Goal: Complete application form

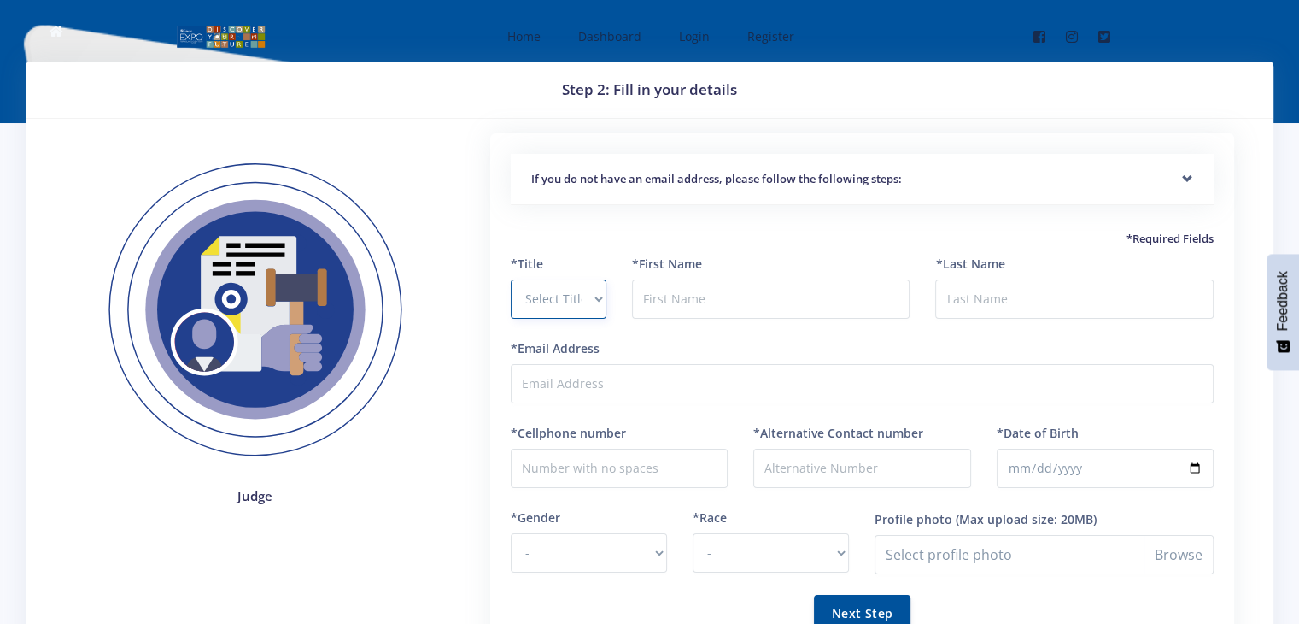
click at [598, 308] on select "Select Title Prof Dr Mr Mrs Ms Other" at bounding box center [559, 298] width 96 height 39
select select "Mrs"
click at [511, 279] on select "Select Title Prof Dr Mr Mrs Ms Other" at bounding box center [559, 298] width 96 height 39
click at [718, 306] on input "text" at bounding box center [771, 298] width 279 height 39
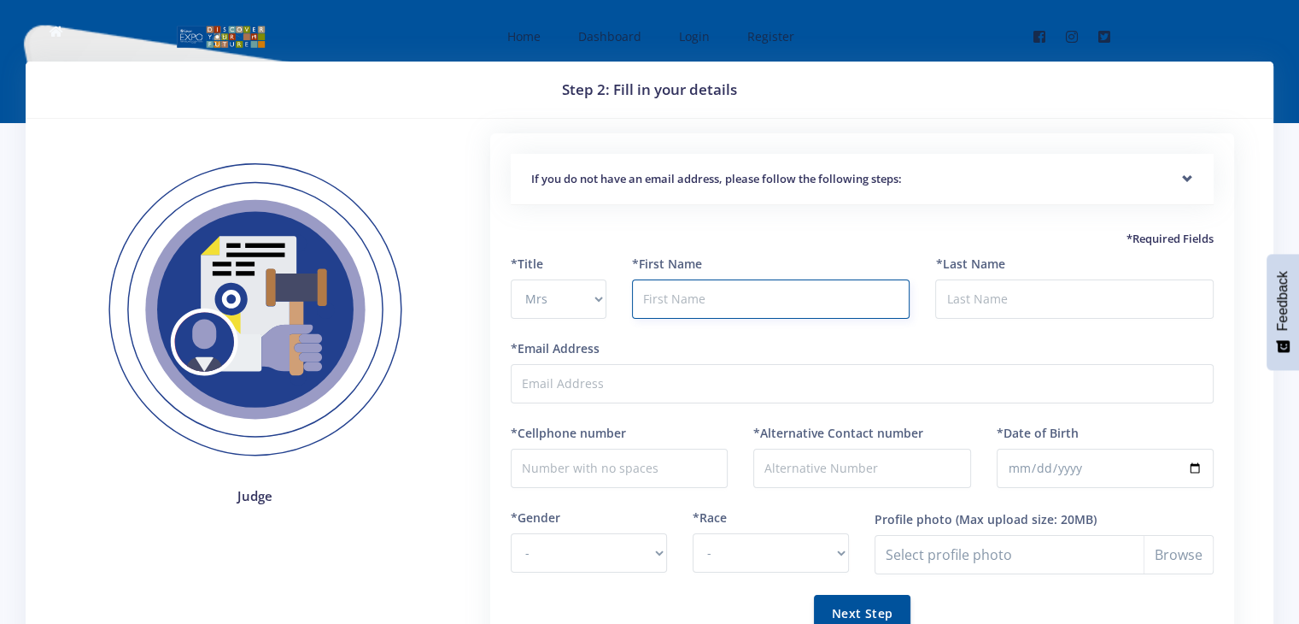
type input "Asiphe"
type input "Tshezi"
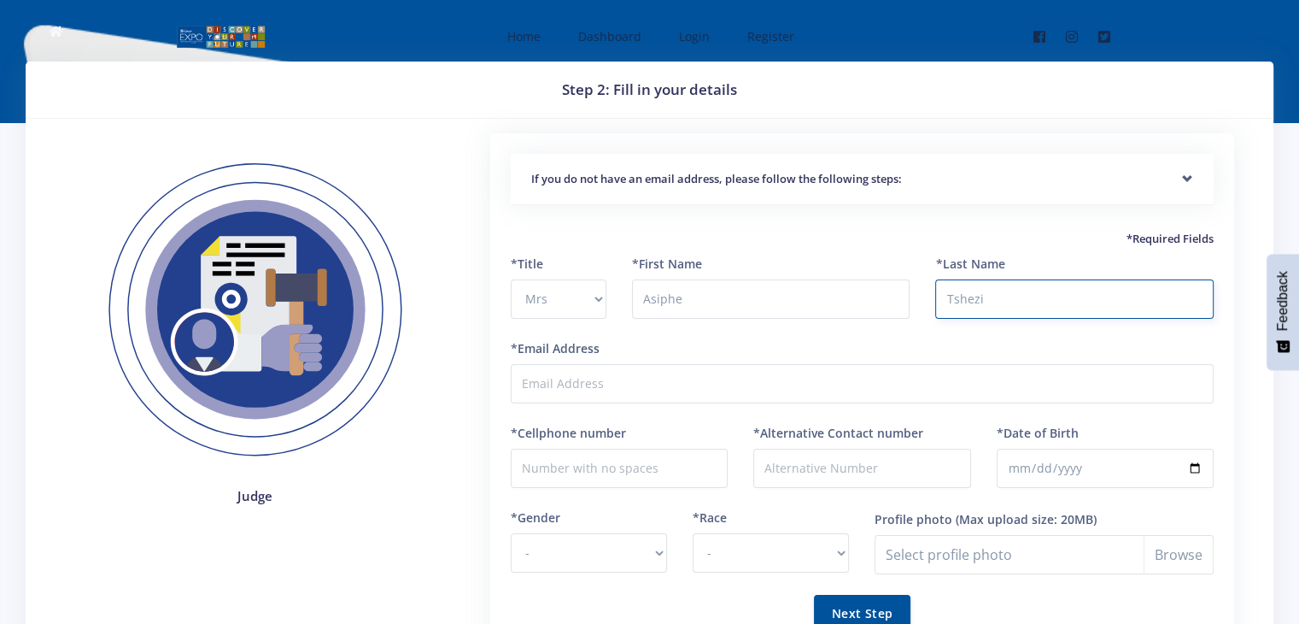
click at [1039, 301] on input "Tshezi" at bounding box center [1074, 298] width 279 height 39
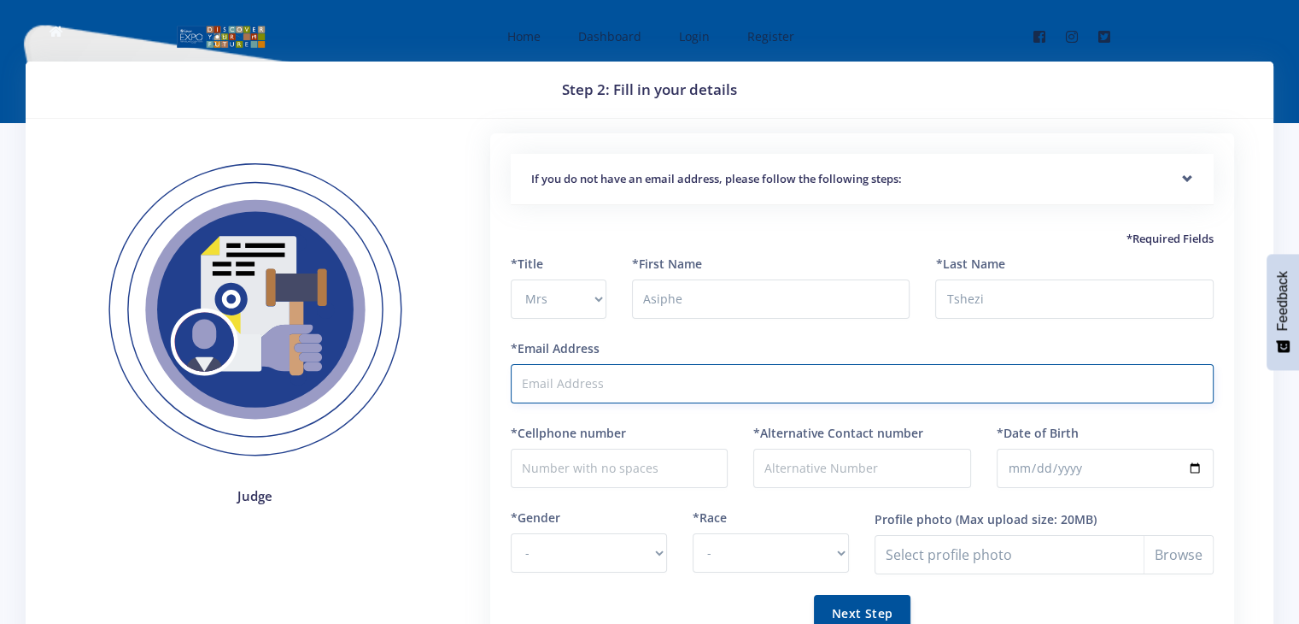
click at [607, 392] on input "*Email Address" at bounding box center [862, 383] width 703 height 39
type input "[EMAIL_ADDRESS][DOMAIN_NAME]"
click at [642, 466] on input "*Cellphone number" at bounding box center [619, 468] width 217 height 39
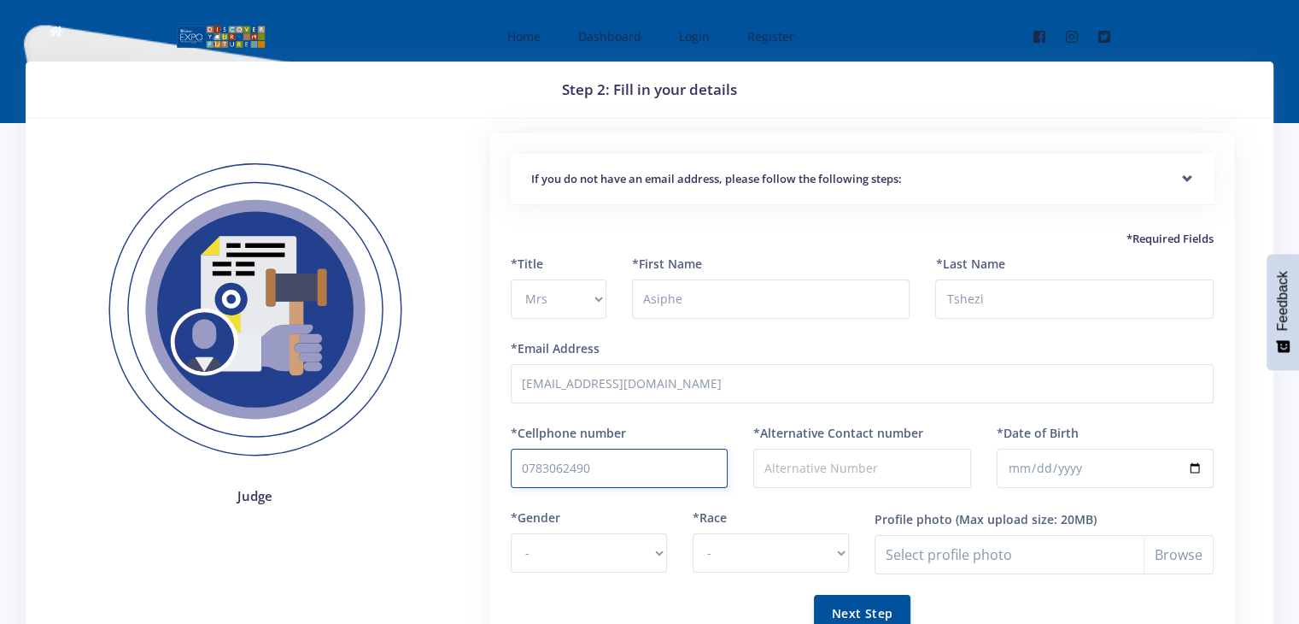
type input "0783062490"
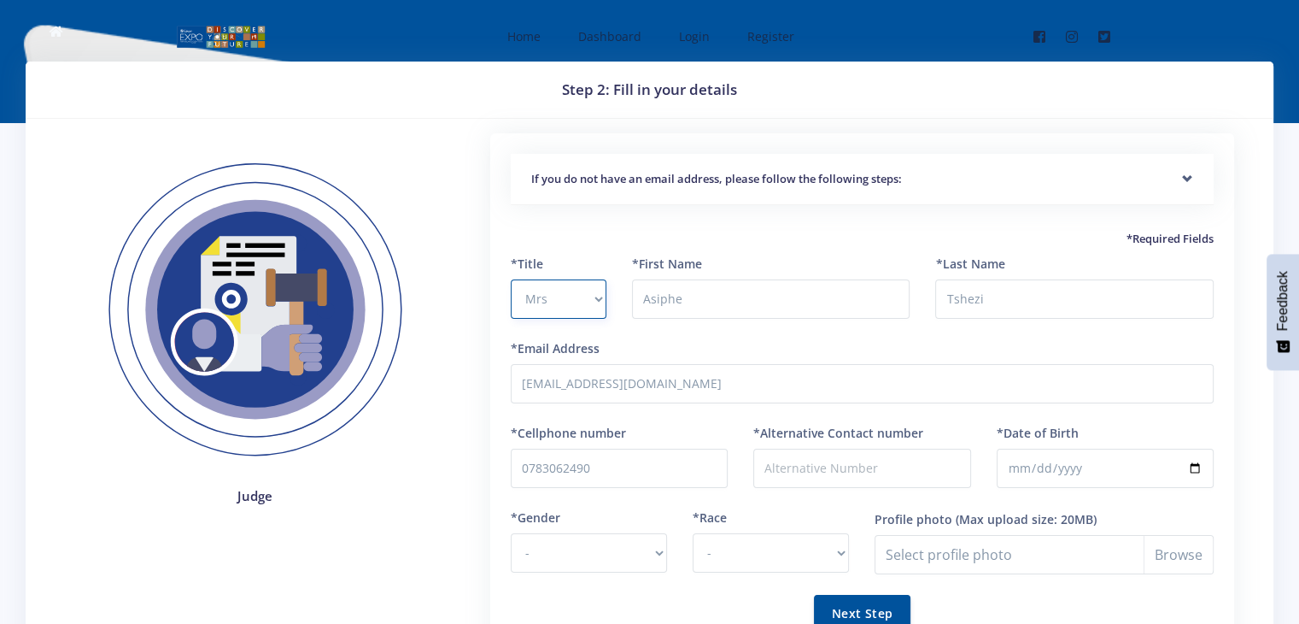
click at [589, 311] on select "Select Title Prof Dr Mr Mrs Ms Other" at bounding box center [559, 298] width 96 height 39
select select "Ms"
click at [511, 279] on select "Select Title Prof Dr Mr Mrs Ms Other" at bounding box center [559, 298] width 96 height 39
click at [799, 471] on input "*Alternative Contact number" at bounding box center [862, 468] width 217 height 39
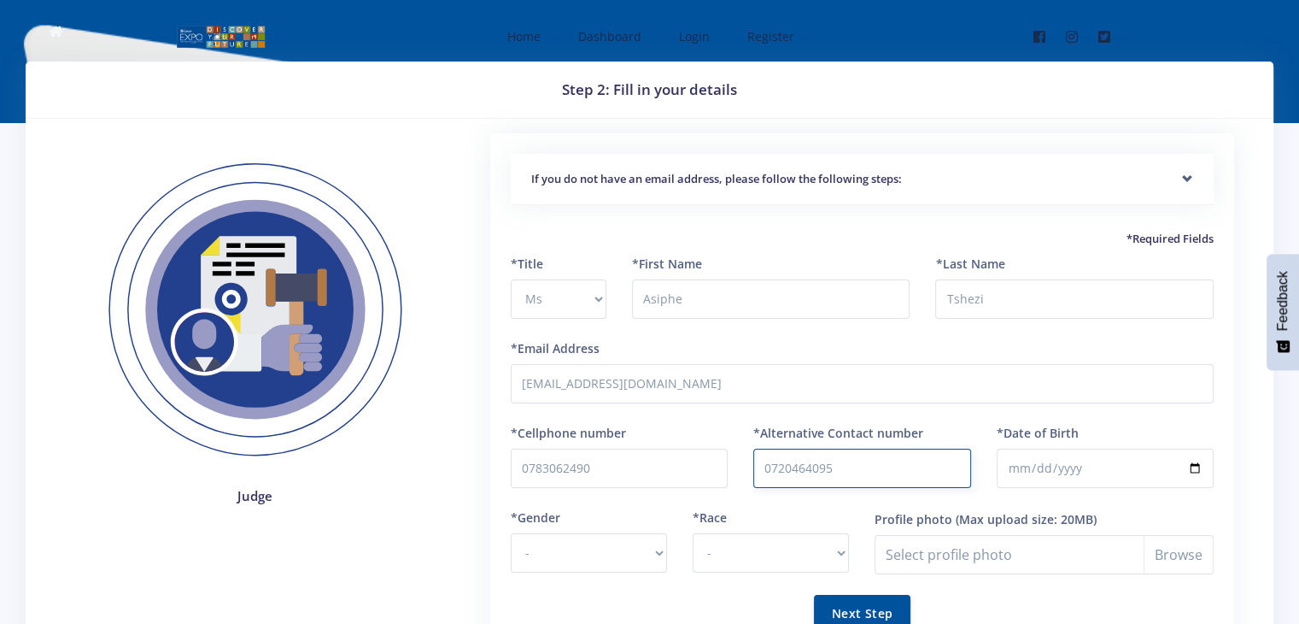
type input "0720464095"
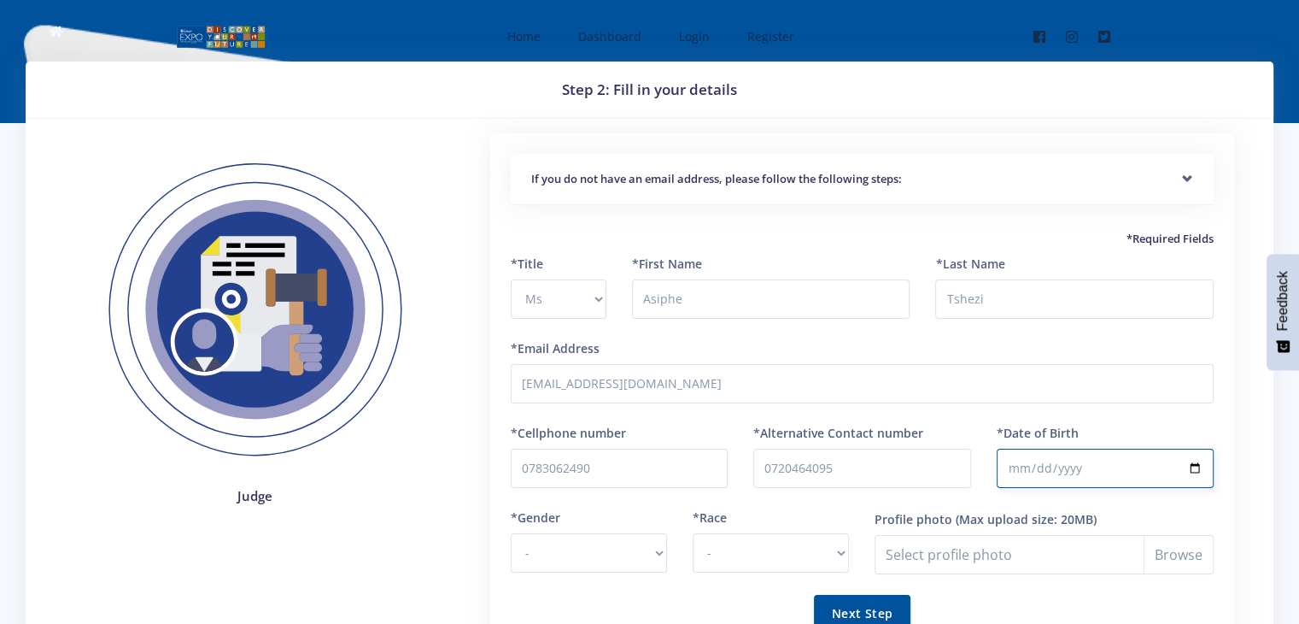
click at [1070, 474] on input "*Date of Birth" at bounding box center [1105, 468] width 217 height 39
click at [1206, 461] on input "*Date of Birth" at bounding box center [1105, 468] width 217 height 39
click at [1190, 462] on input "*Date of Birth" at bounding box center [1105, 468] width 217 height 39
type input "1998-06-18"
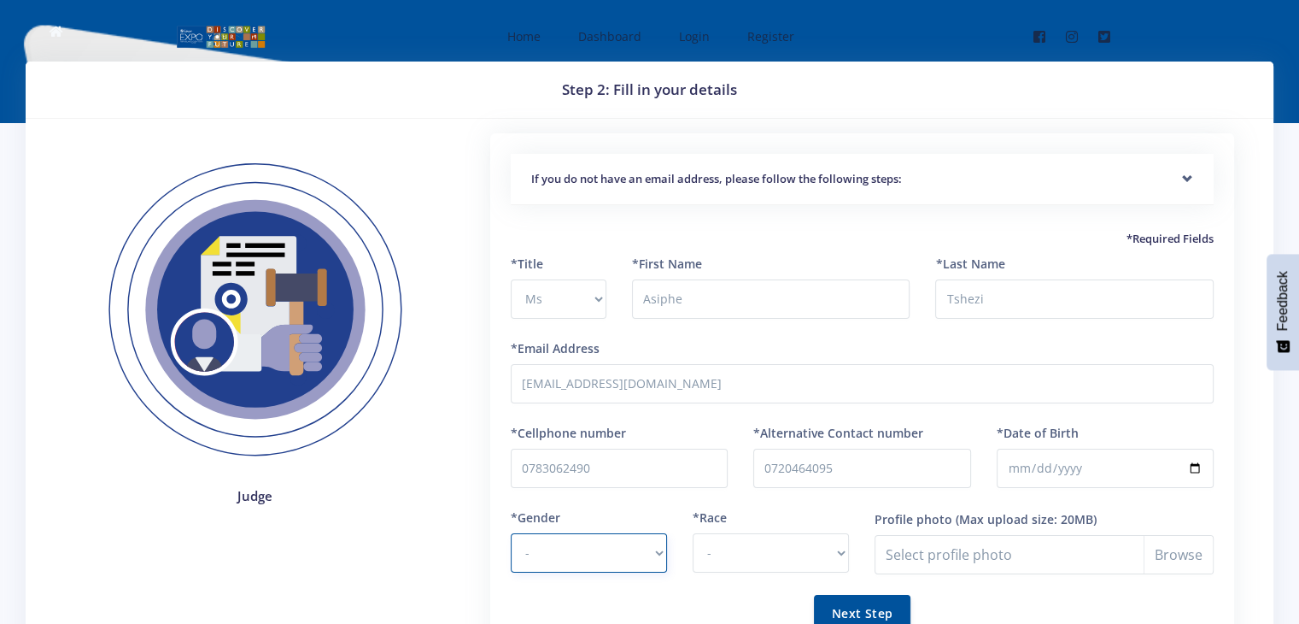
click at [652, 557] on select "- Male Female" at bounding box center [589, 552] width 156 height 39
select select "F"
click at [511, 533] on select "- Male Female" at bounding box center [589, 552] width 156 height 39
click at [842, 556] on select "- African Asian Coloured Indian White Other" at bounding box center [771, 552] width 156 height 39
select select "African"
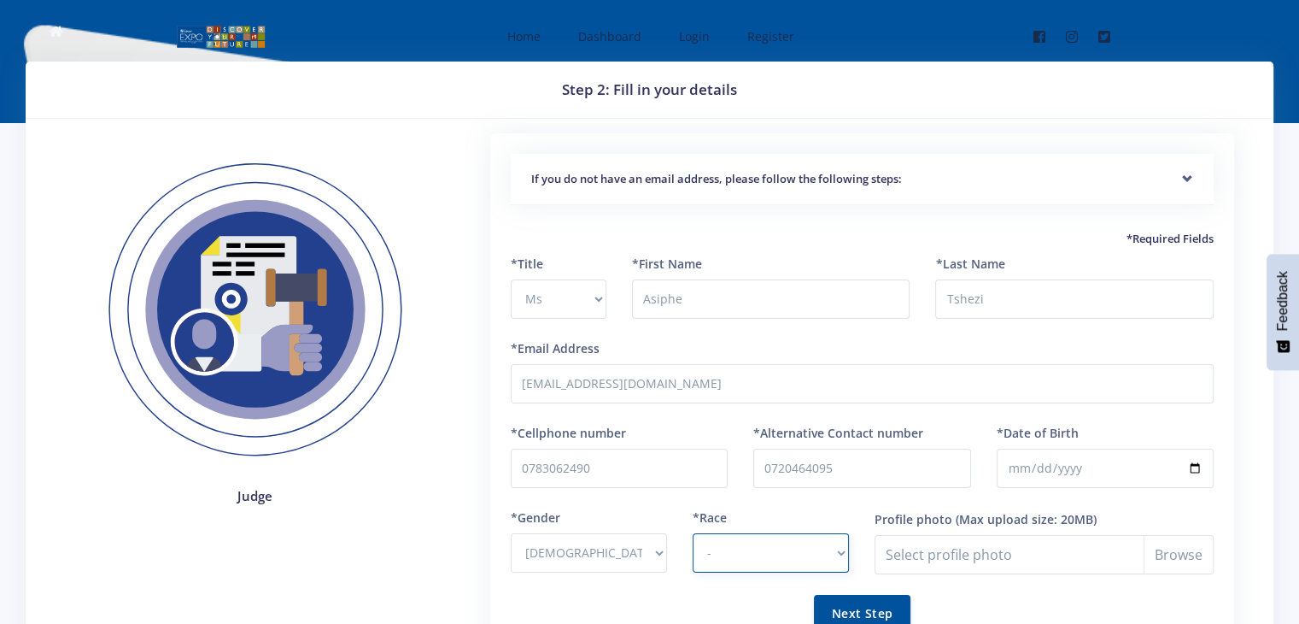
click at [693, 533] on select "- African Asian Coloured Indian White Other" at bounding box center [771, 552] width 156 height 39
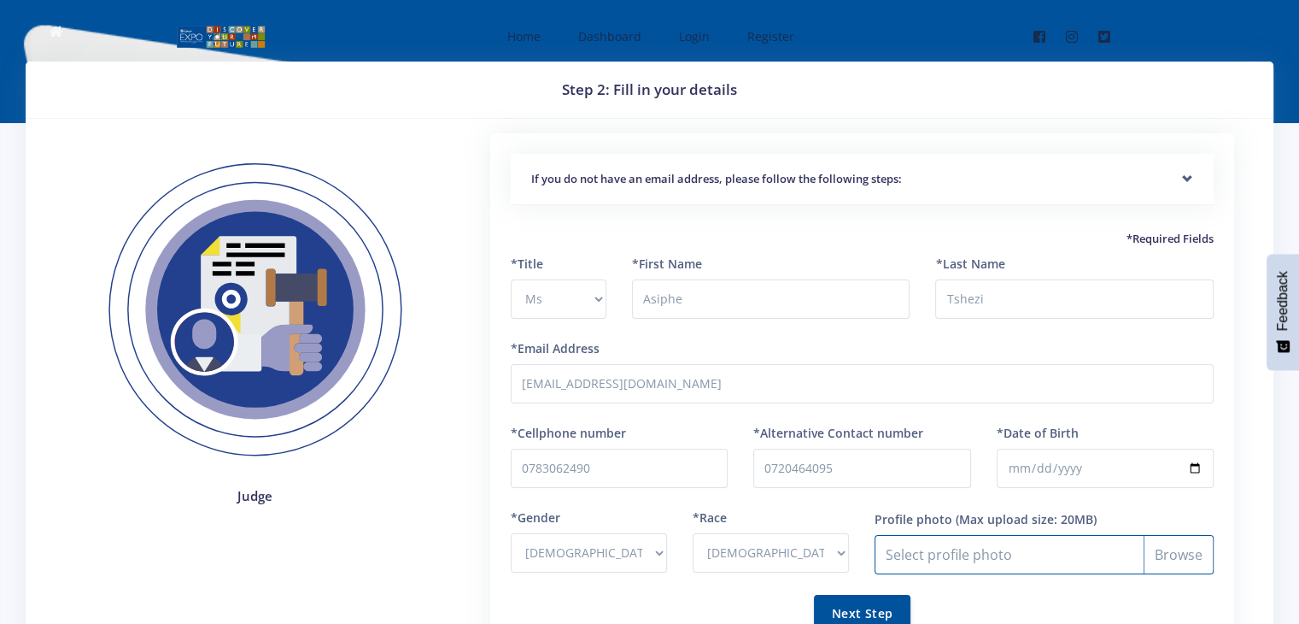
click at [1176, 554] on input "Profile photo" at bounding box center [1044, 554] width 339 height 39
type input "C:\fakepath\Screenshot 2025-09-20 at 12.42.54.jpeg"
click at [924, 554] on input "Profile photo" at bounding box center [1044, 554] width 339 height 39
click at [1108, 554] on input "Profile photo" at bounding box center [1044, 554] width 339 height 39
type input "C:\fakepath\WhatsApp Image 2025-09-20 at 11.01.11.jpeg"
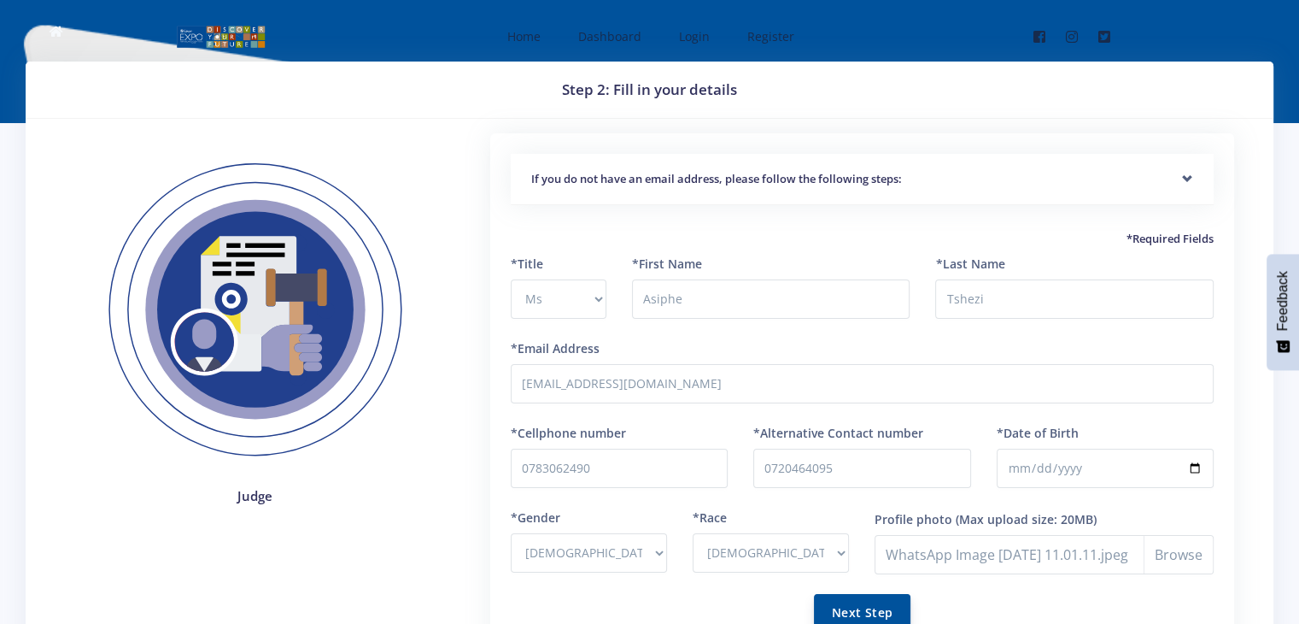
click at [865, 600] on button "Next Step" at bounding box center [862, 612] width 97 height 37
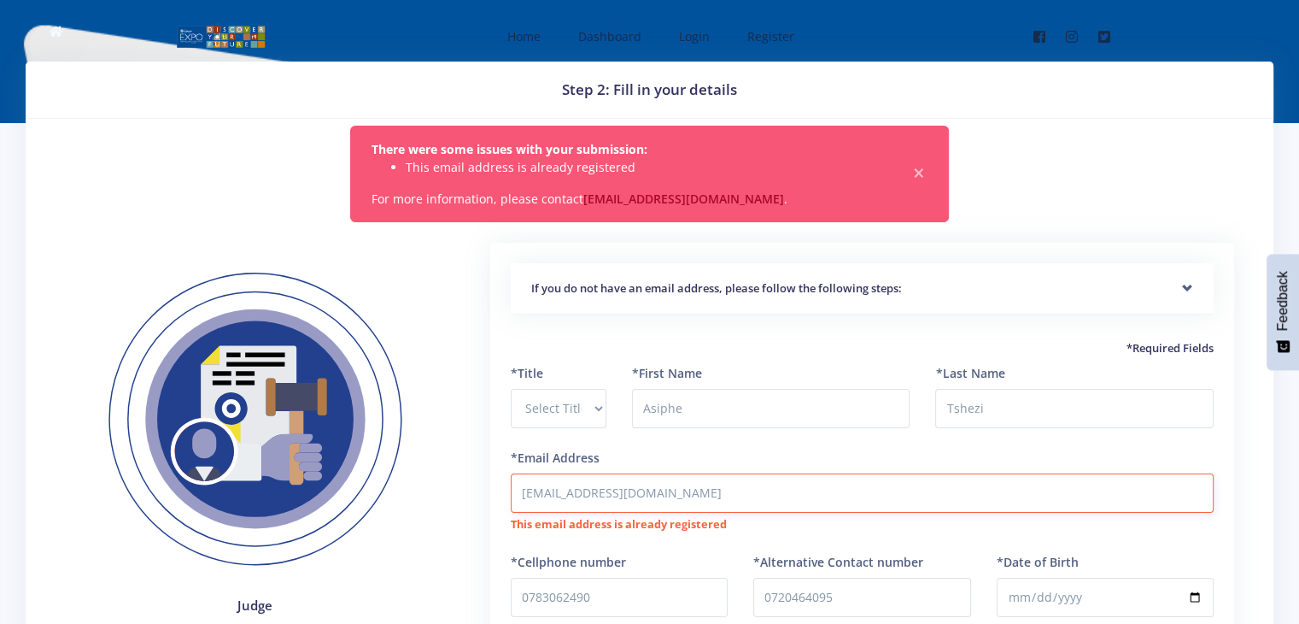
click at [737, 501] on input "[EMAIL_ADDRESS][DOMAIN_NAME]" at bounding box center [862, 492] width 703 height 39
click at [913, 173] on span "×" at bounding box center [919, 173] width 17 height 17
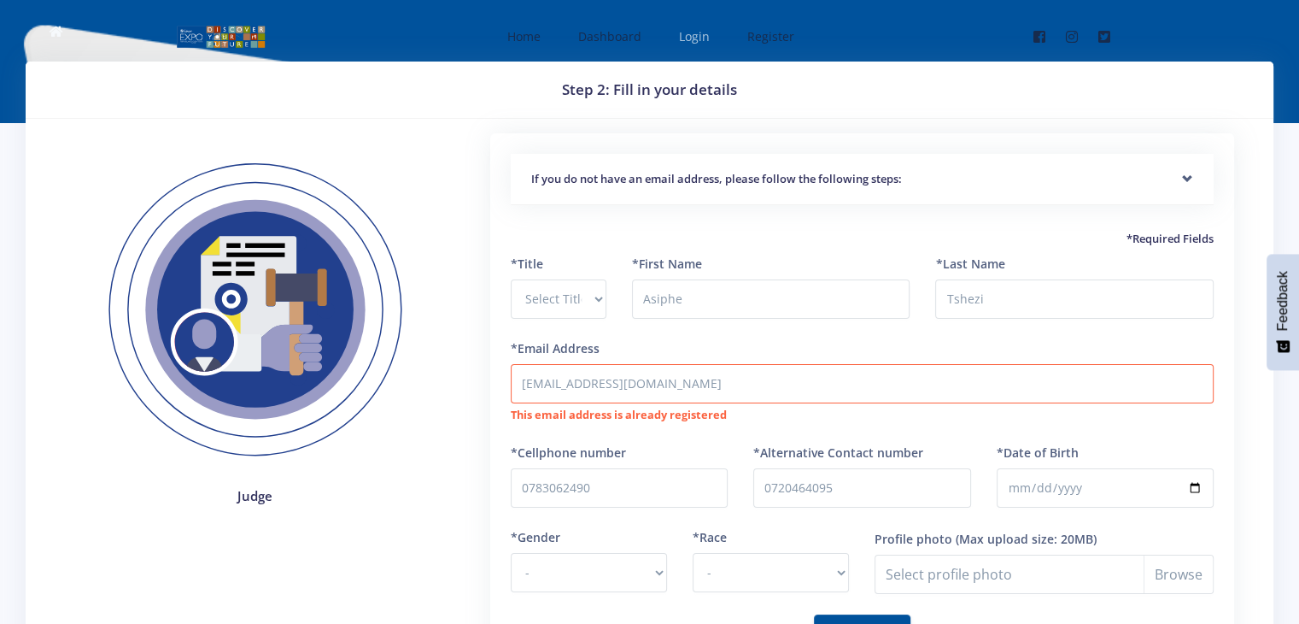
click at [683, 39] on span "Login" at bounding box center [694, 36] width 31 height 16
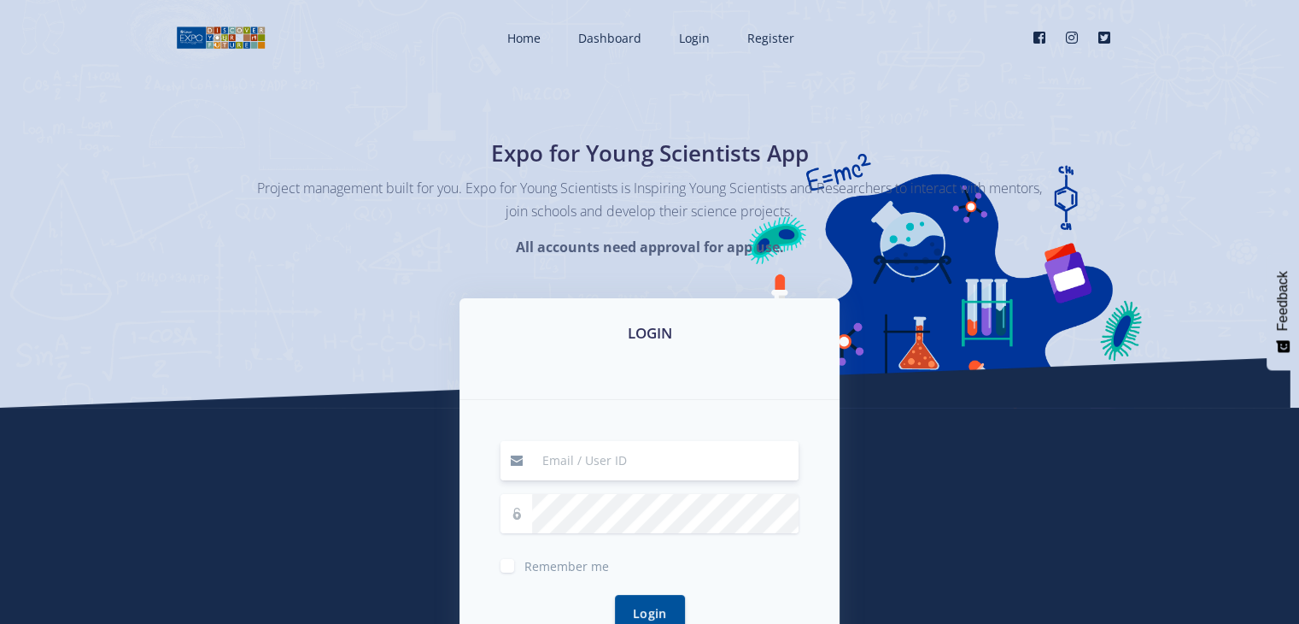
click at [619, 472] on input at bounding box center [665, 460] width 267 height 39
type input "[EMAIL_ADDRESS][DOMAIN_NAME]"
click at [622, 607] on button "Login" at bounding box center [650, 612] width 70 height 37
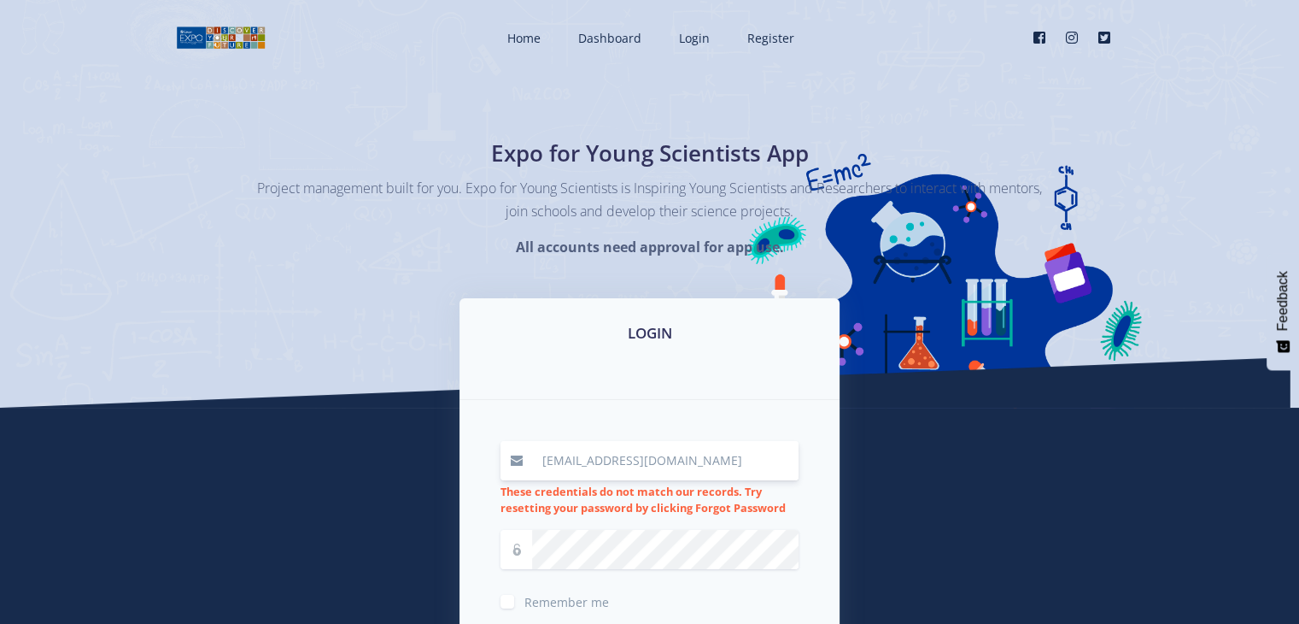
click at [656, 466] on input "[EMAIL_ADDRESS][DOMAIN_NAME]" at bounding box center [665, 460] width 267 height 39
